Goal: Check status: Check status

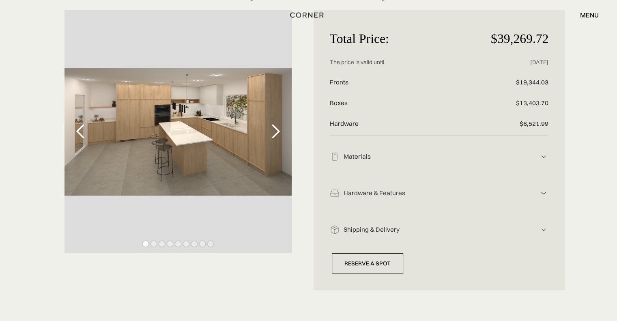
scroll to position [81, 0]
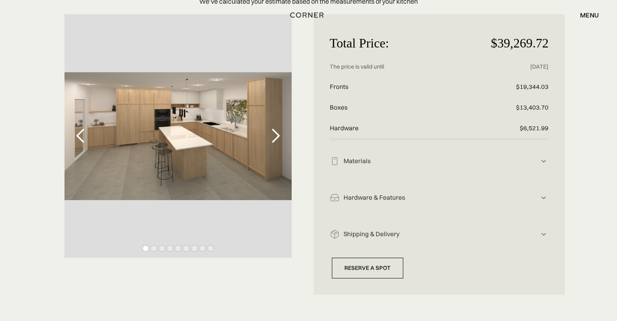
click at [389, 163] on div "Materials" at bounding box center [440, 161] width 200 height 9
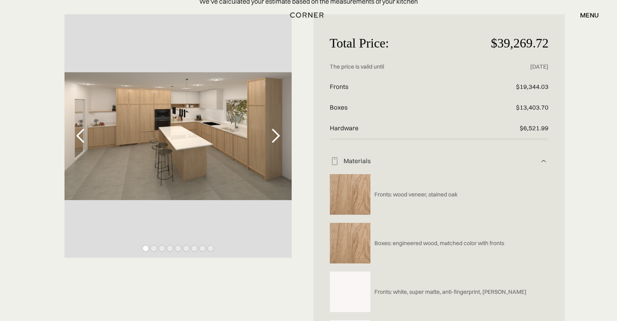
click at [497, 166] on div "Materials" at bounding box center [439, 161] width 219 height 10
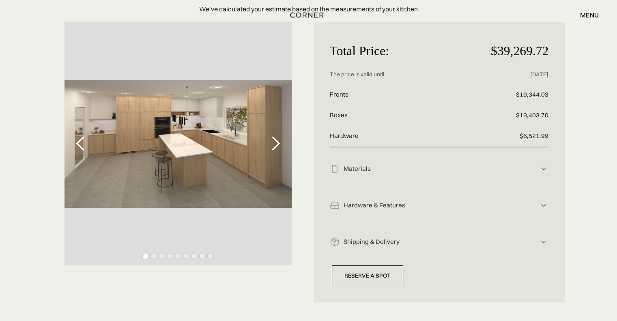
scroll to position [0, 0]
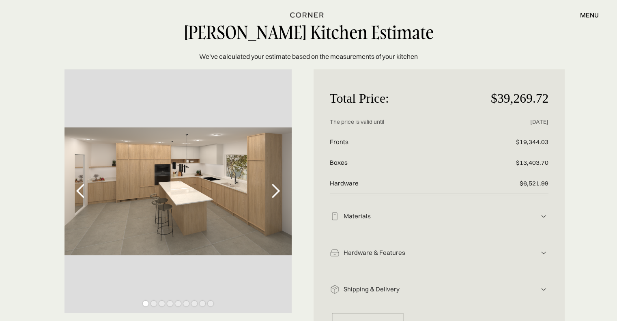
scroll to position [41, 0]
